Goal: Use online tool/utility

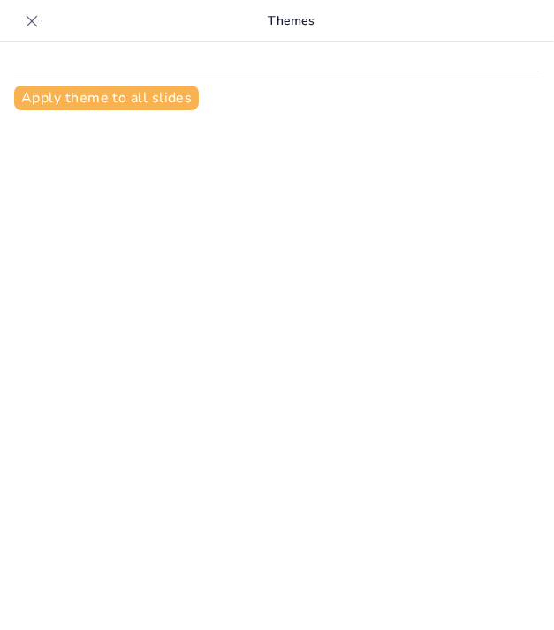
type input "Level 1"
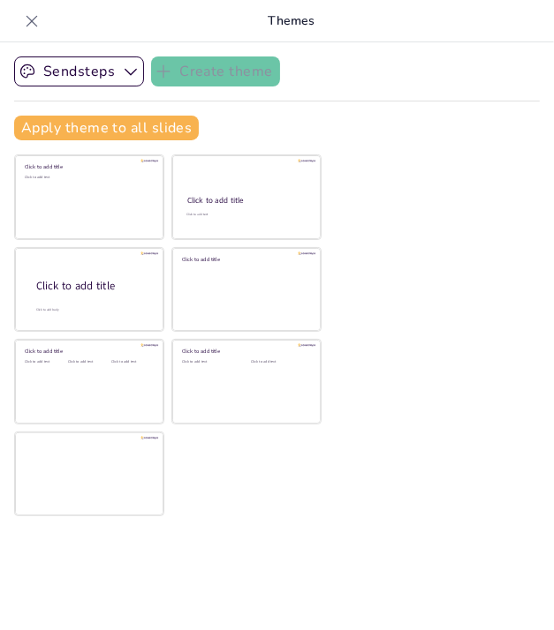
checkbox input "true"
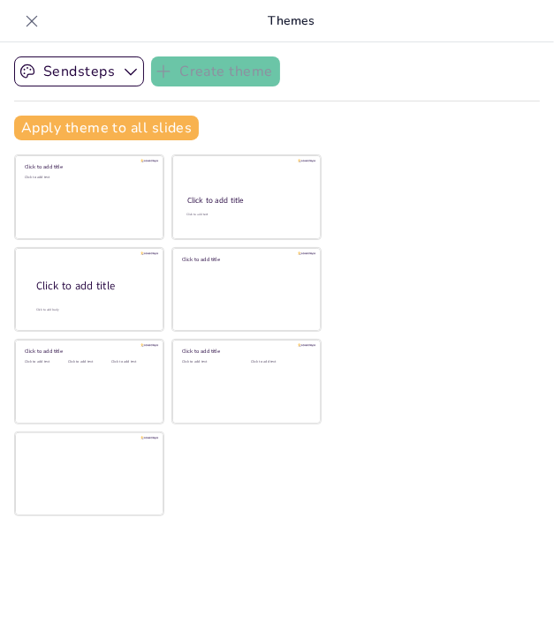
checkbox input "true"
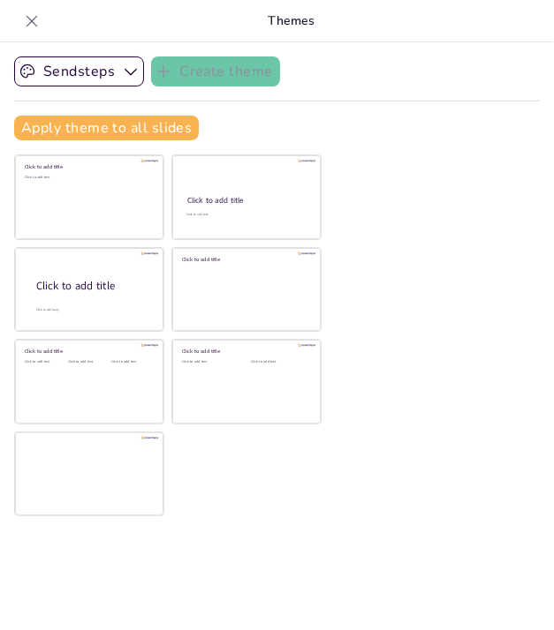
checkbox input "true"
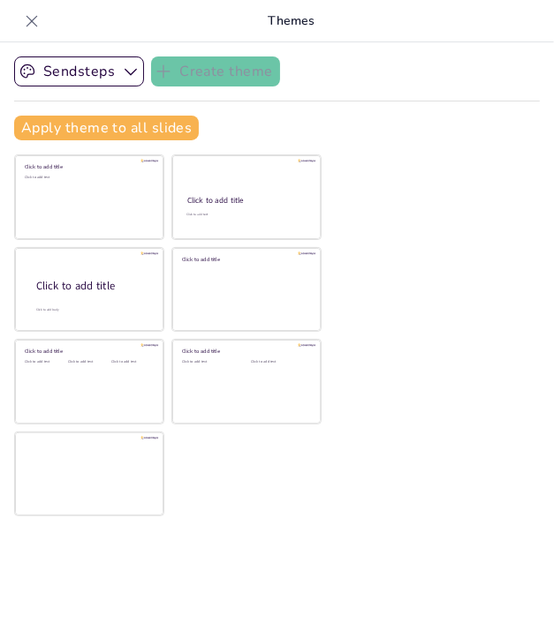
click at [26, 19] on icon at bounding box center [32, 21] width 18 height 18
click at [26, 19] on icon "button" at bounding box center [26, 26] width 18 height 18
checkbox input "true"
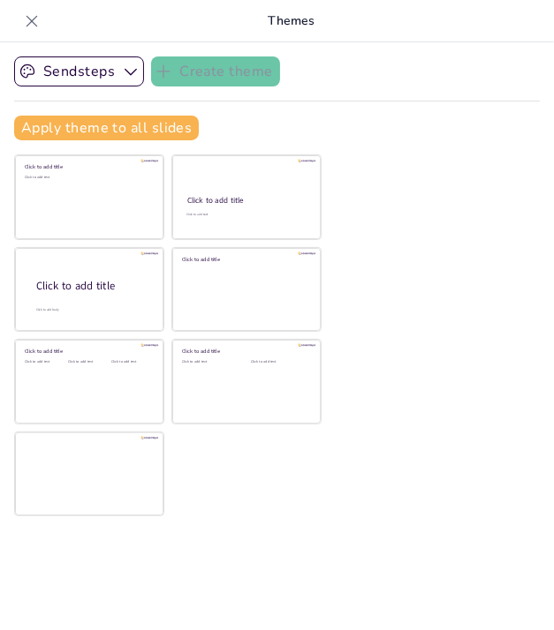
checkbox input "true"
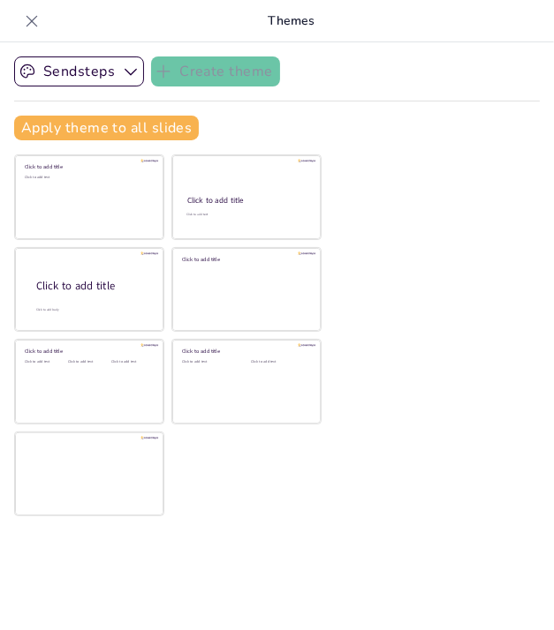
checkbox input "true"
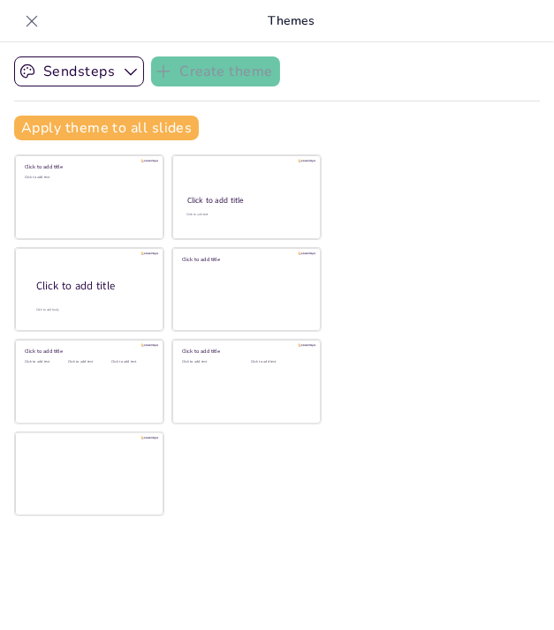
checkbox input "true"
